Goal: Task Accomplishment & Management: Manage account settings

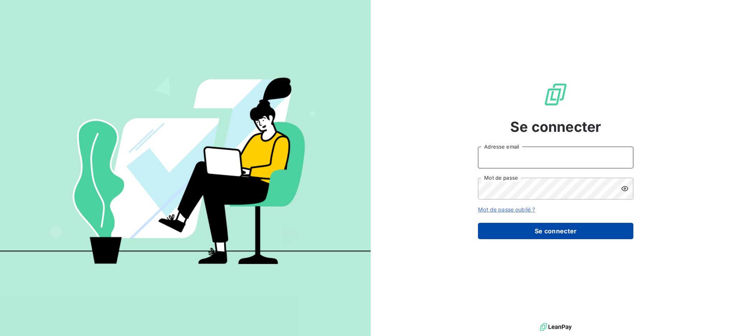
type input "soraya.mouzaoui@isoskele.fr"
click at [562, 230] on button "Se connecter" at bounding box center [556, 231] width 156 height 16
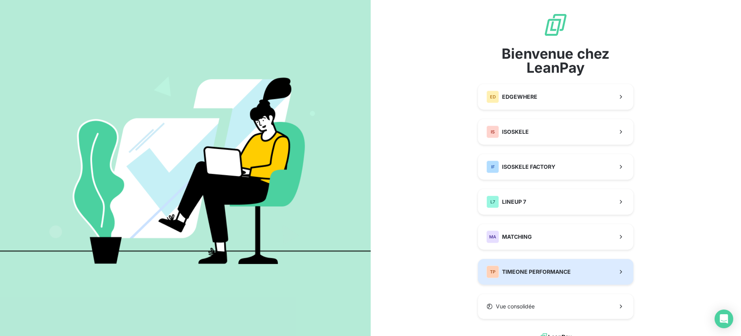
click at [555, 265] on button "TP TIMEONE PERFORMANCE" at bounding box center [556, 272] width 156 height 26
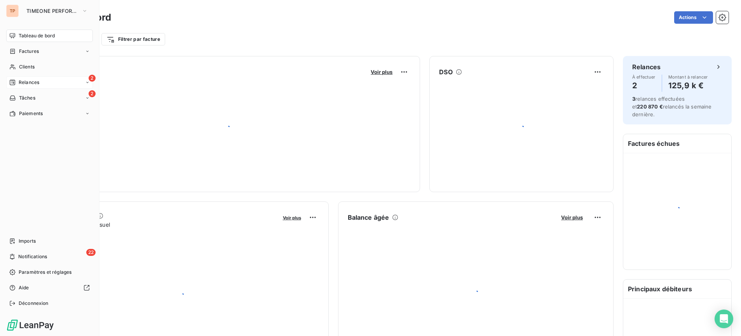
click at [24, 79] on span "Relances" at bounding box center [29, 82] width 21 height 7
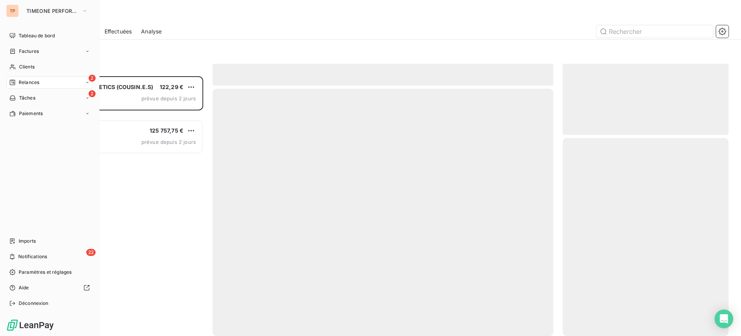
scroll to position [252, 159]
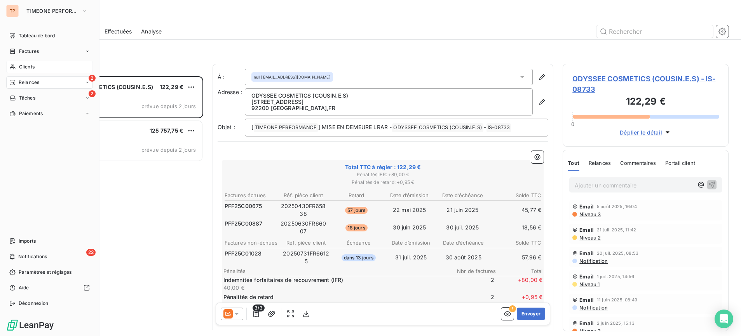
click at [34, 66] on span "Clients" at bounding box center [27, 66] width 16 height 7
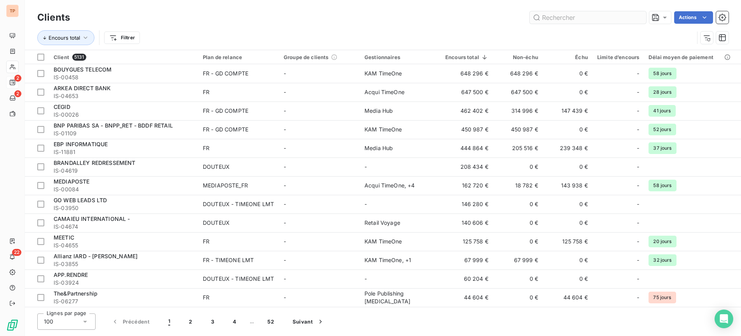
click at [609, 20] on input "text" at bounding box center [588, 17] width 117 height 12
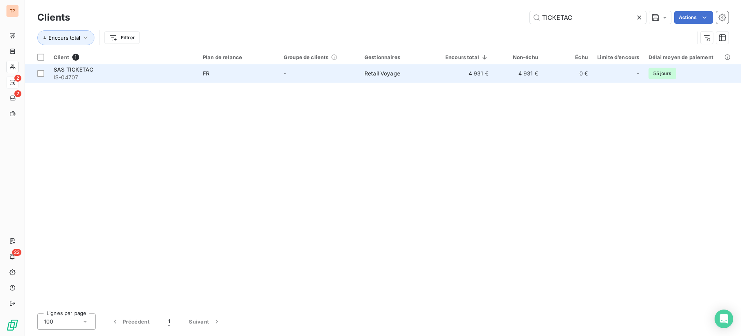
type input "TICKETAC"
click at [181, 68] on div "SAS TICKETAC" at bounding box center [124, 70] width 140 height 8
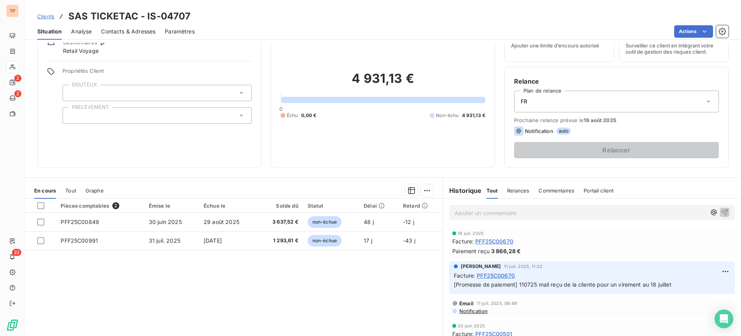
scroll to position [49, 0]
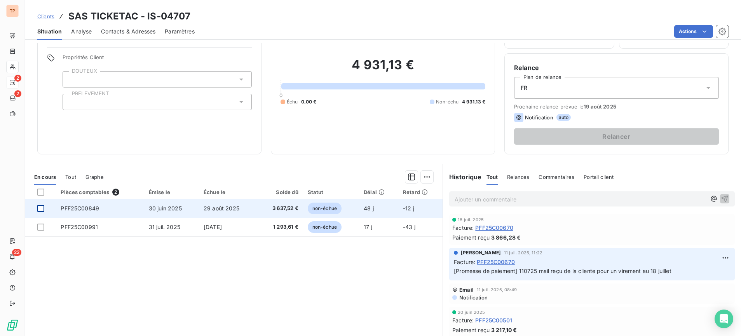
click at [41, 209] on div at bounding box center [40, 208] width 7 height 7
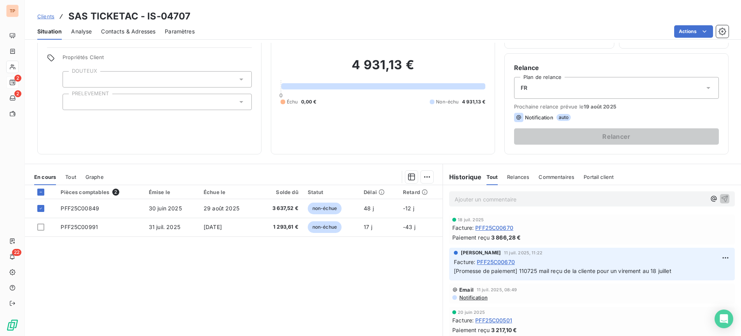
click at [430, 177] on div "En cours Tout Graphe" at bounding box center [234, 177] width 418 height 16
click at [427, 179] on html "TP 2 2 22 Clients SAS TICKETAC - IS-04707 Situation Analyse Contacts & Adresses…" at bounding box center [370, 168] width 741 height 336
click at [407, 213] on div "Ajouter une promesse de paiement (1 facture)" at bounding box center [356, 208] width 137 height 12
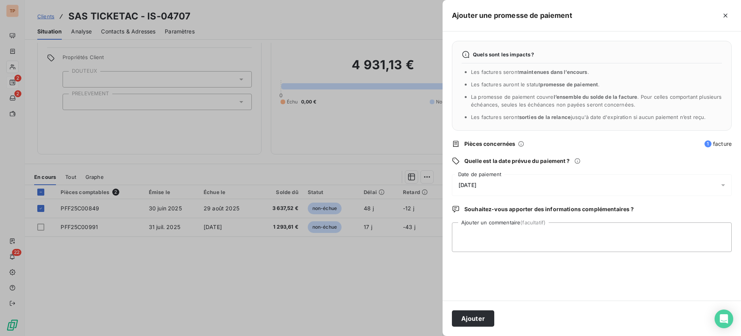
click at [477, 187] on span "18/08/2025" at bounding box center [468, 185] width 18 height 6
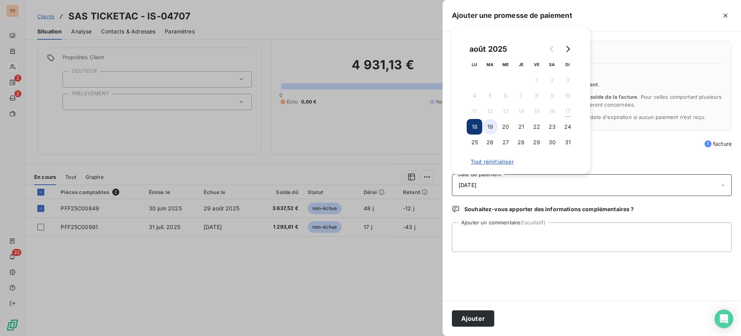
click at [486, 128] on button "19" at bounding box center [490, 127] width 16 height 16
click at [494, 142] on button "26" at bounding box center [490, 143] width 16 height 16
click at [507, 229] on textarea "Ajouter un commentaire (facultatif)" at bounding box center [592, 237] width 280 height 30
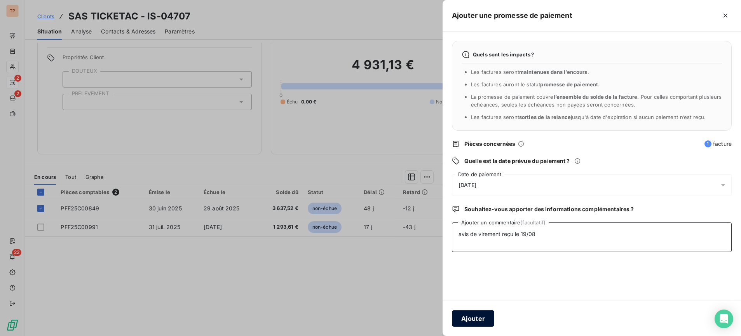
type textarea "avis de virement reçu le 19/08"
click at [474, 315] on button "Ajouter" at bounding box center [473, 318] width 42 height 16
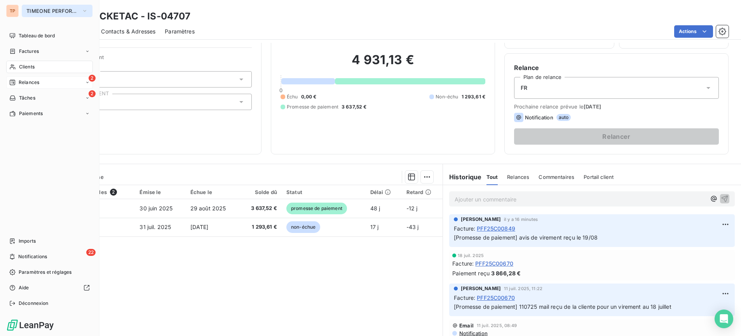
click at [39, 10] on span "TIMEONE PERFORMANCE" at bounding box center [52, 11] width 52 height 6
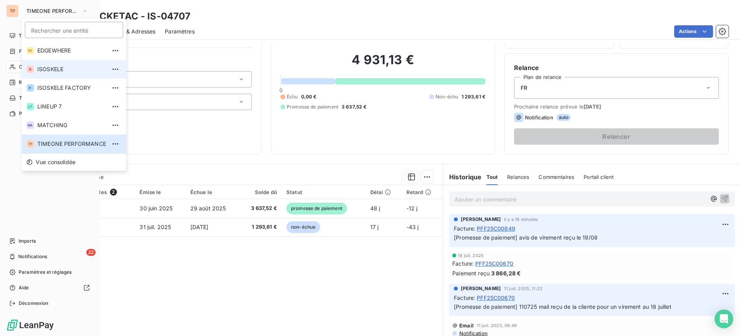
click at [68, 73] on li "IS ISOSKELE" at bounding box center [74, 69] width 105 height 19
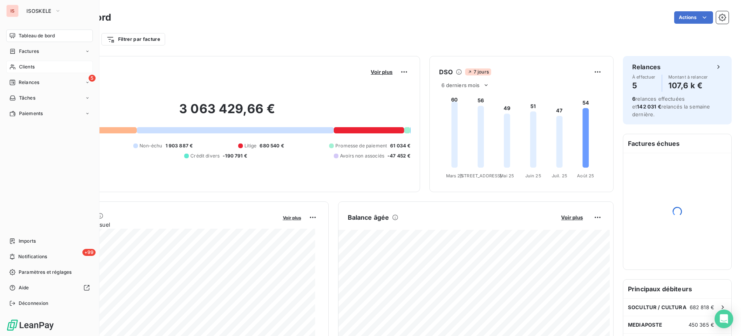
click at [23, 65] on span "Clients" at bounding box center [27, 66] width 16 height 7
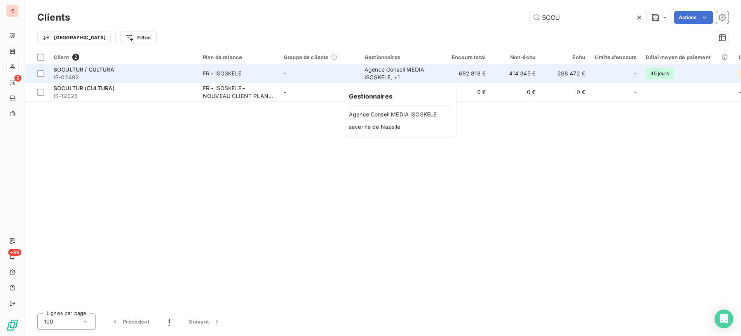
type input "SOCU"
click at [432, 77] on div "Agence Conseil MEDIA ISOSKELE , + 1" at bounding box center [401, 74] width 72 height 16
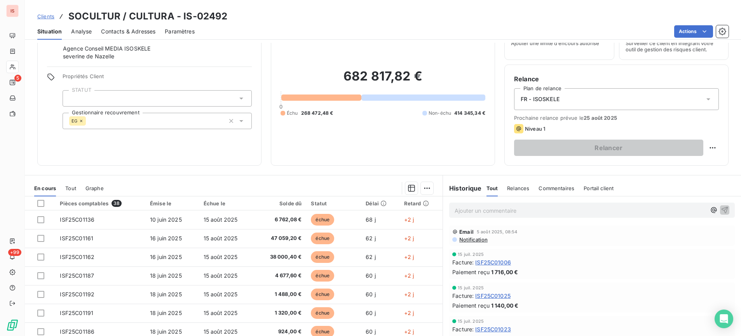
scroll to position [22, 0]
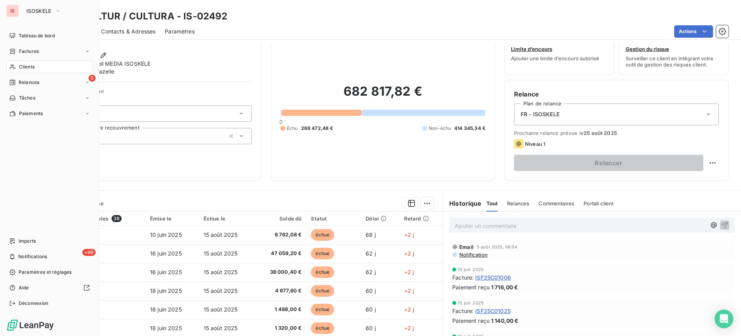
click at [62, 65] on div "Clients" at bounding box center [49, 67] width 87 height 12
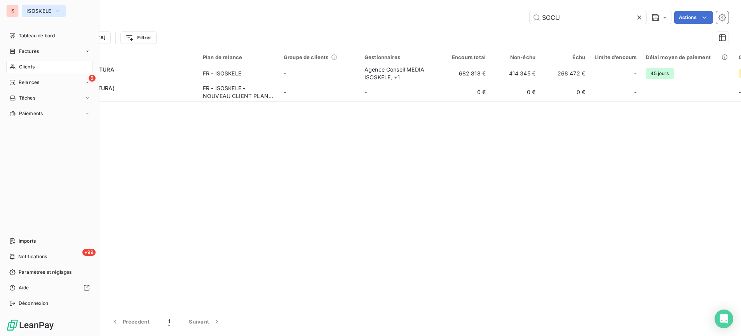
click at [25, 7] on button "ISOSKELE" at bounding box center [44, 11] width 44 height 12
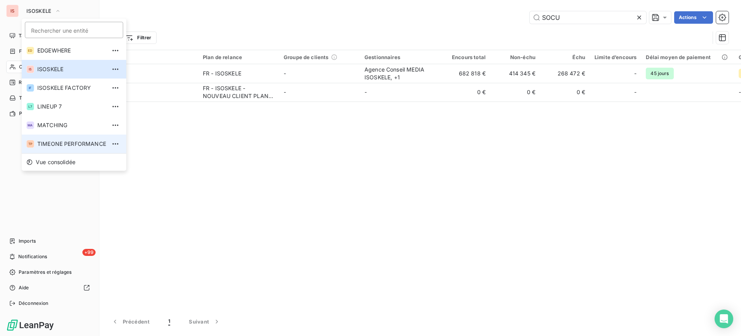
click at [65, 139] on li "TP TIMEONE PERFORMANCE" at bounding box center [74, 144] width 105 height 19
type input "TICKETAC"
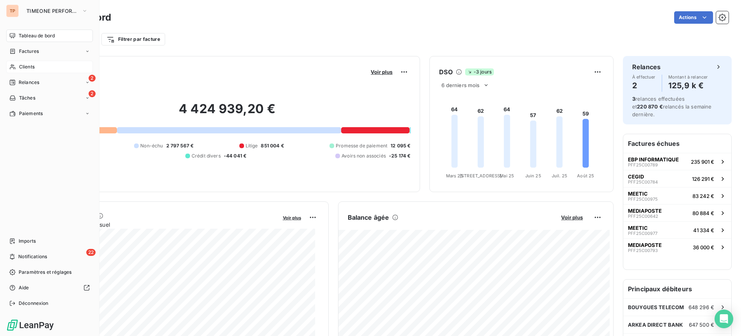
click at [23, 64] on span "Clients" at bounding box center [27, 66] width 16 height 7
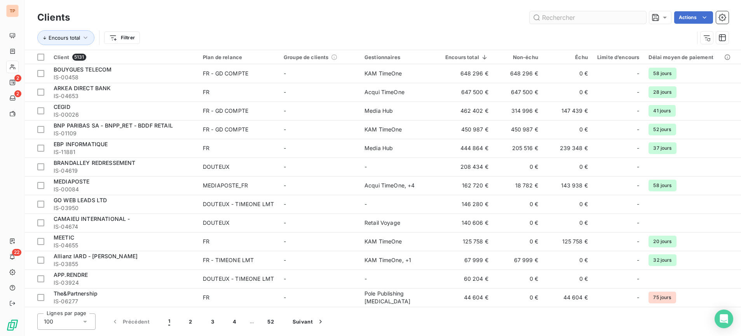
click at [563, 18] on input "text" at bounding box center [588, 17] width 117 height 12
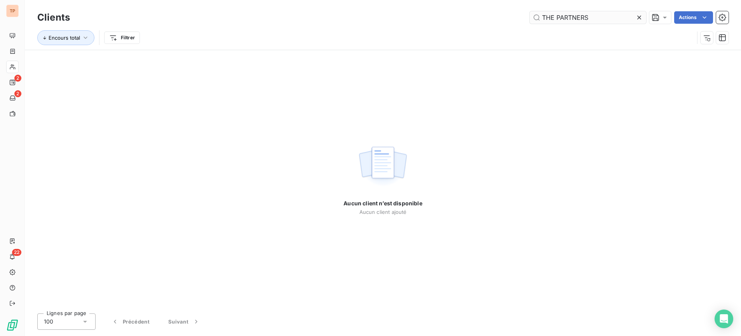
click at [543, 18] on input "THE PARTNERS" at bounding box center [588, 17] width 117 height 12
type input "THE PARTNERS"
